Goal: Transaction & Acquisition: Download file/media

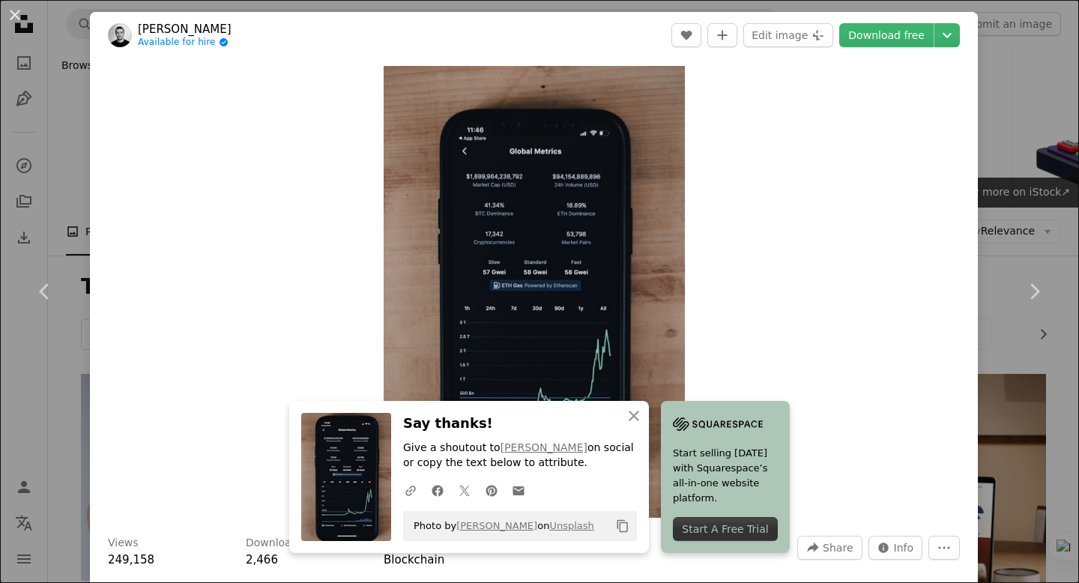
scroll to position [1000, 0]
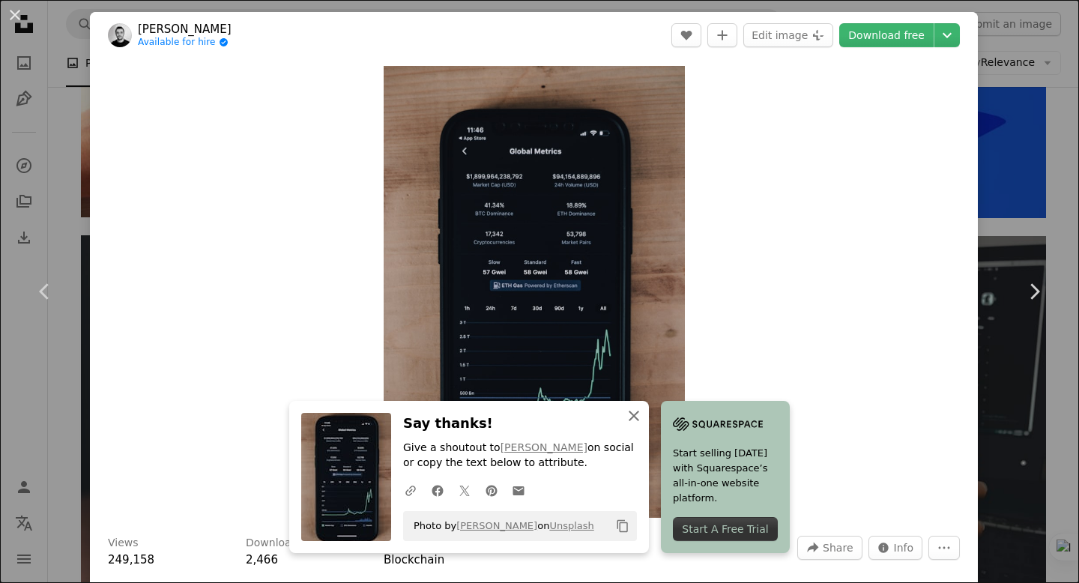
click at [628, 414] on icon "An X shape" at bounding box center [634, 416] width 18 height 18
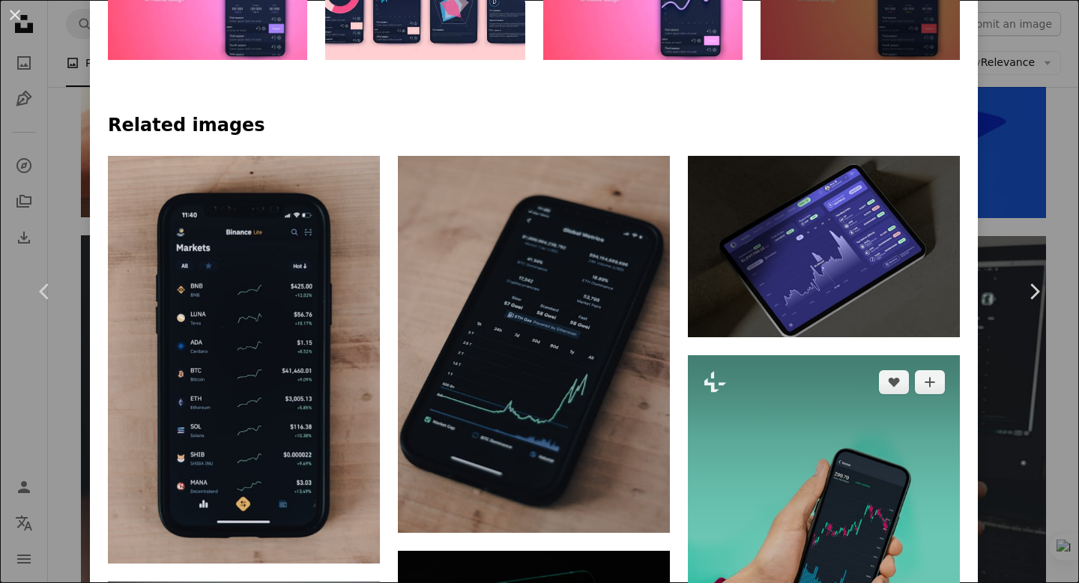
scroll to position [922, 0]
